Goal: Check status: Check status

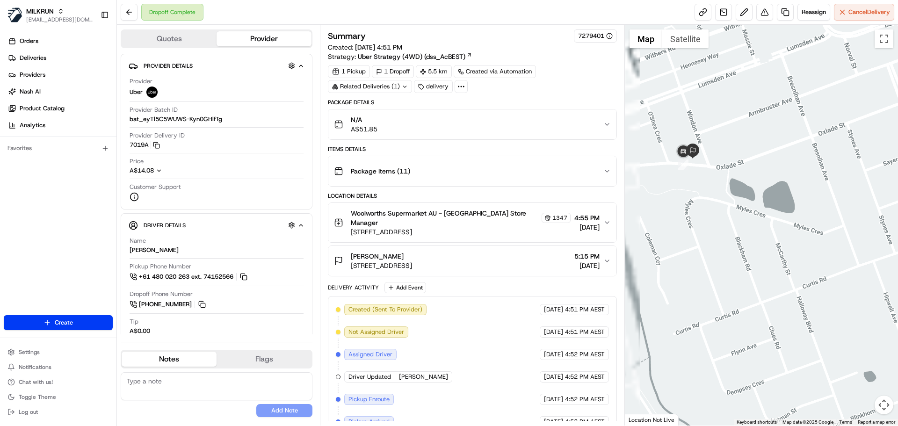
drag, startPoint x: 691, startPoint y: 145, endPoint x: 760, endPoint y: 149, distance: 68.4
click at [760, 149] on div at bounding box center [761, 225] width 273 height 401
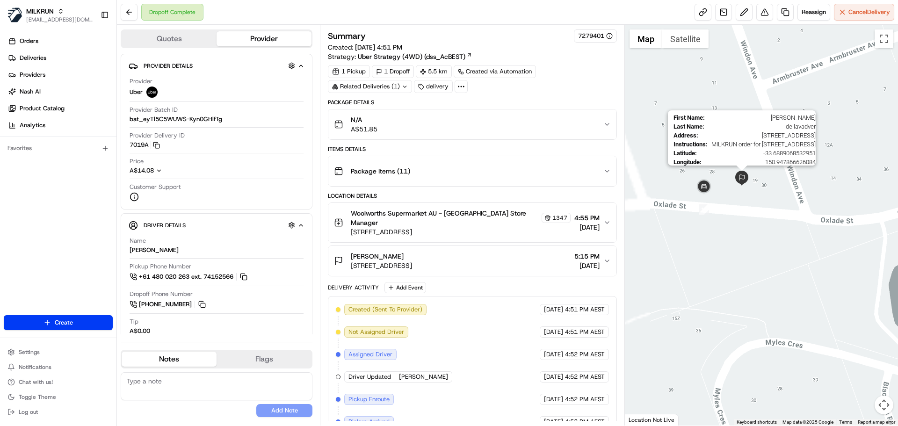
drag, startPoint x: 694, startPoint y: 175, endPoint x: 738, endPoint y: 177, distance: 43.5
click at [738, 177] on div "First Name : Shannon Last Name : dellavadver Address : 28 Oxlade St, Kellyville…" at bounding box center [761, 225] width 273 height 401
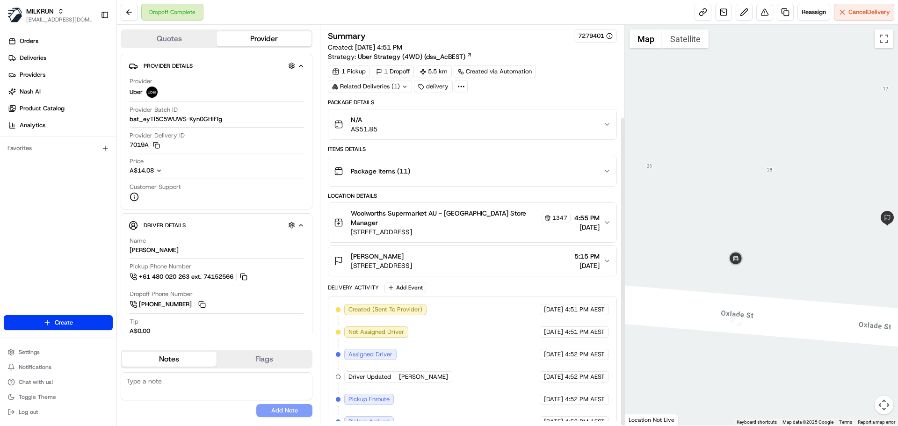
scroll to position [118, 0]
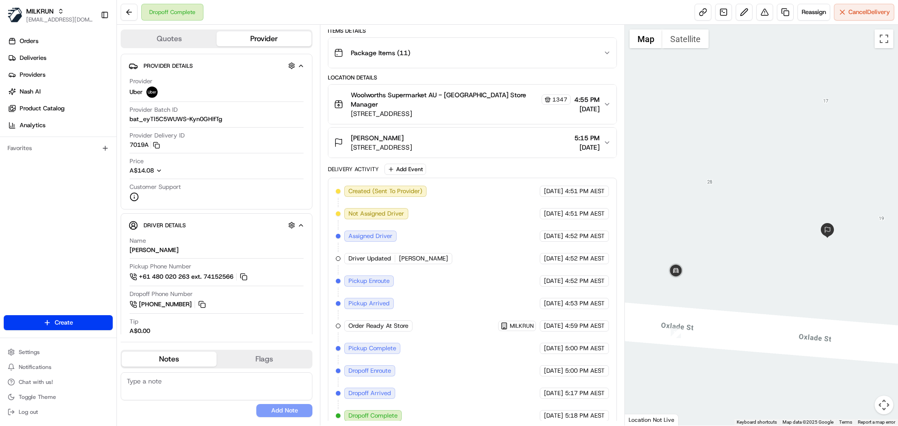
drag, startPoint x: 785, startPoint y: 259, endPoint x: 758, endPoint y: 255, distance: 27.4
click at [758, 255] on div at bounding box center [761, 225] width 273 height 401
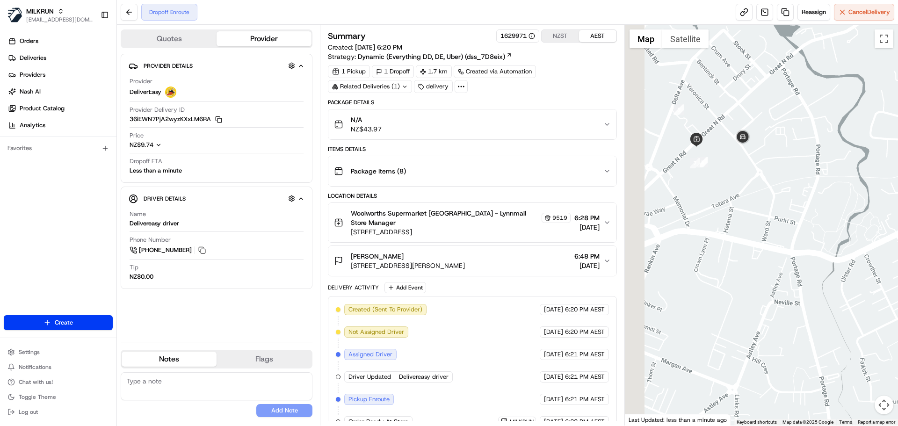
drag, startPoint x: 656, startPoint y: 155, endPoint x: 714, endPoint y: 145, distance: 58.3
click at [714, 145] on div at bounding box center [761, 225] width 273 height 401
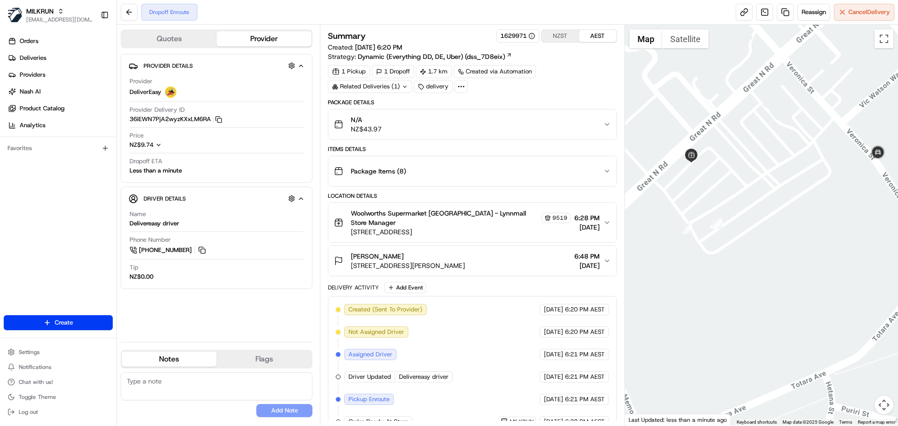
drag, startPoint x: 682, startPoint y: 156, endPoint x: 710, endPoint y: 158, distance: 28.1
click at [710, 158] on div at bounding box center [761, 225] width 273 height 401
